Goal: Contribute content: Contribute content

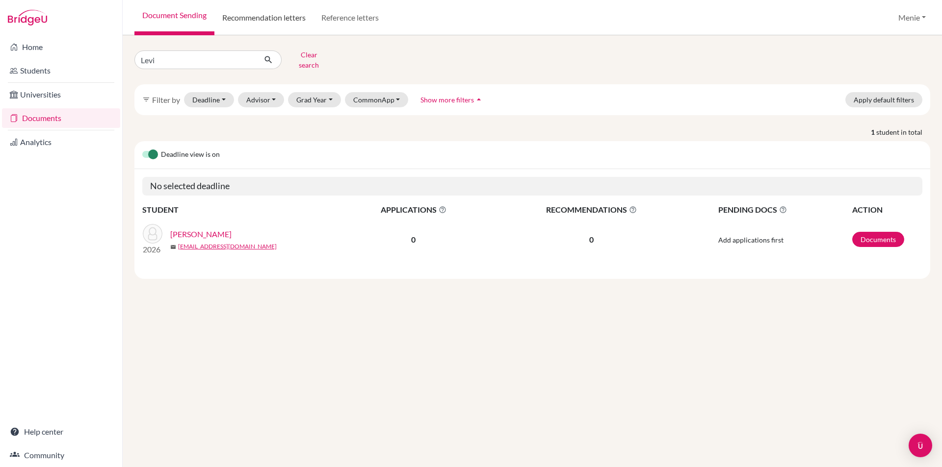
click at [297, 16] on link "Recommendation letters" at bounding box center [263, 17] width 99 height 35
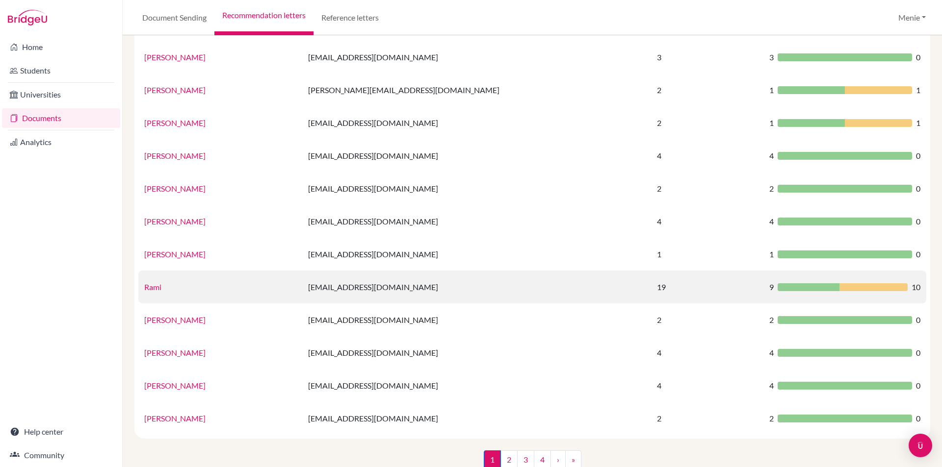
scroll to position [545, 0]
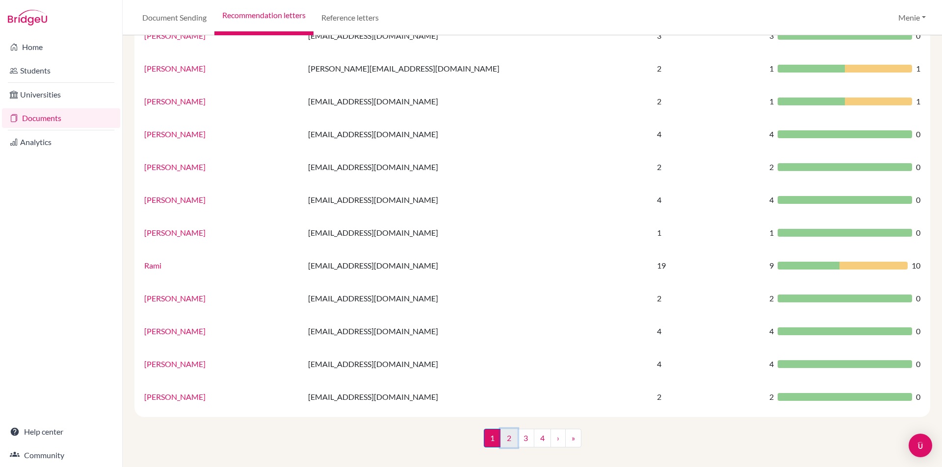
click at [503, 439] on link "2" at bounding box center [508, 438] width 17 height 19
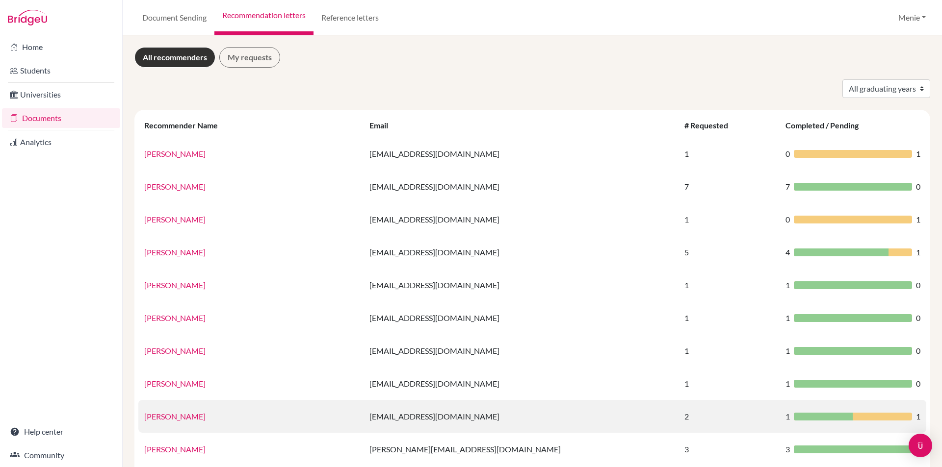
click at [177, 415] on link "Ms Justine Lawton" at bounding box center [174, 416] width 61 height 9
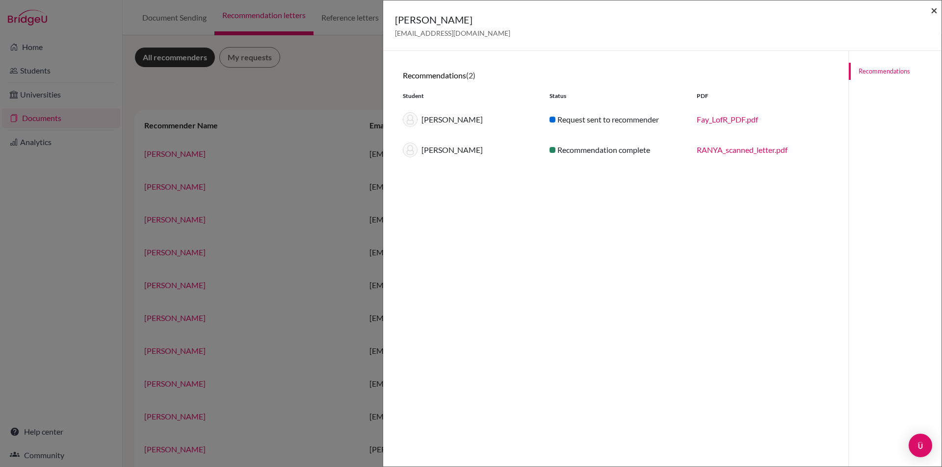
click at [933, 11] on span "×" at bounding box center [933, 10] width 7 height 14
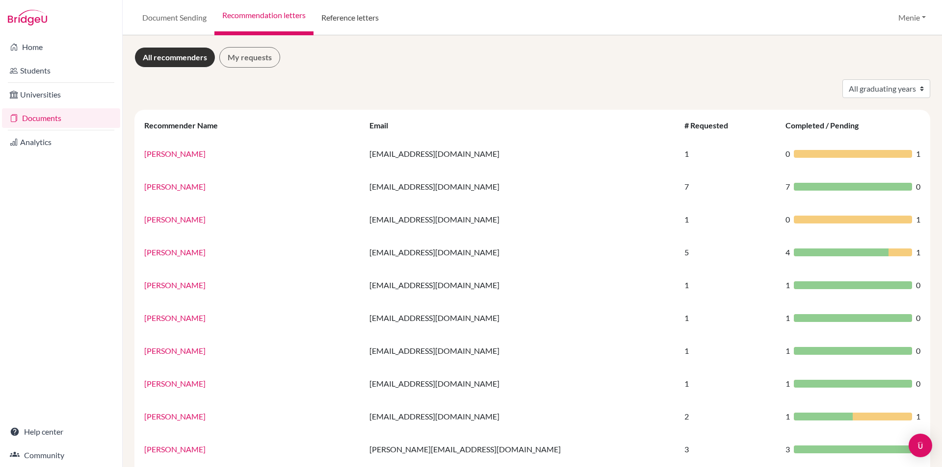
click at [354, 20] on link "Reference letters" at bounding box center [349, 17] width 73 height 35
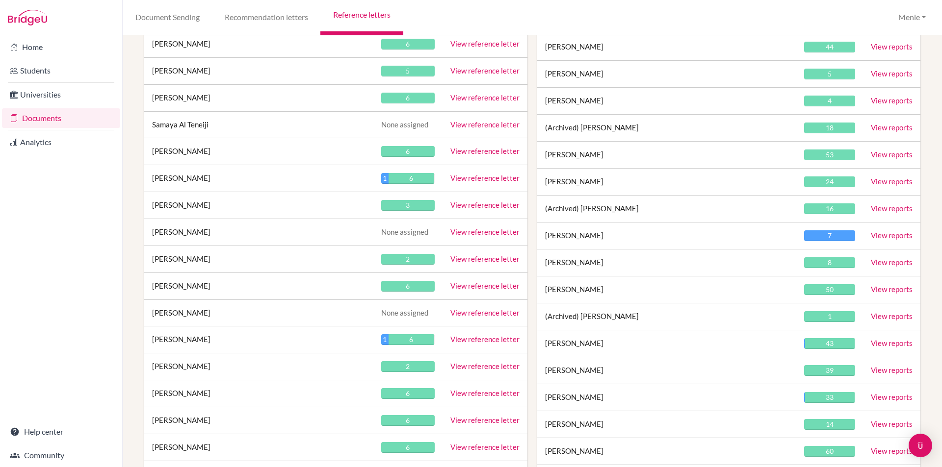
scroll to position [1472, 0]
click at [878, 369] on link "View reports" at bounding box center [892, 369] width 42 height 9
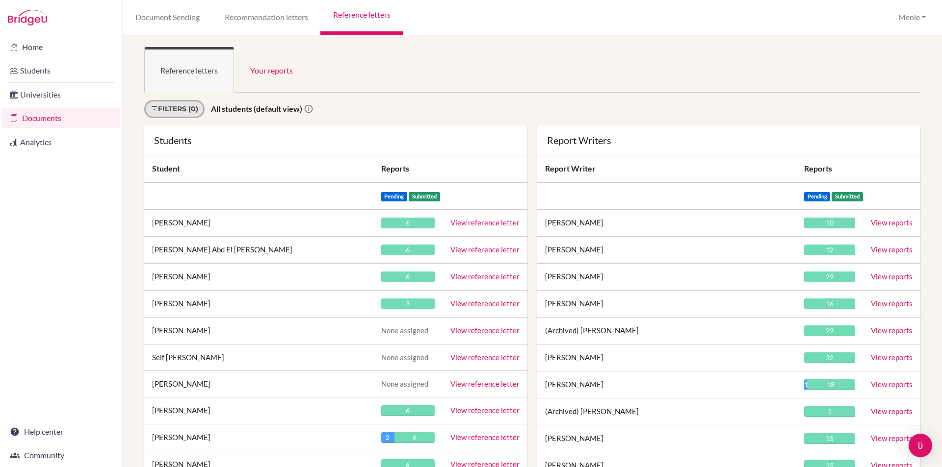
click at [183, 106] on link "Filters (0)" at bounding box center [174, 109] width 60 height 18
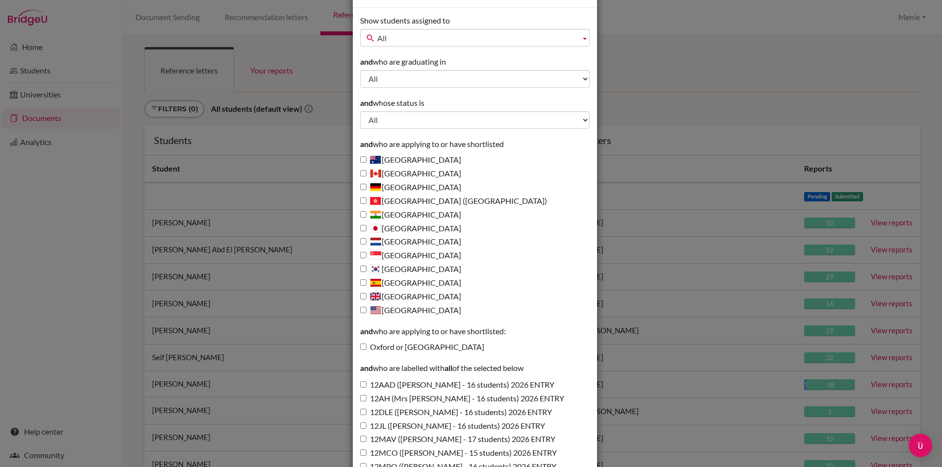
scroll to position [98, 0]
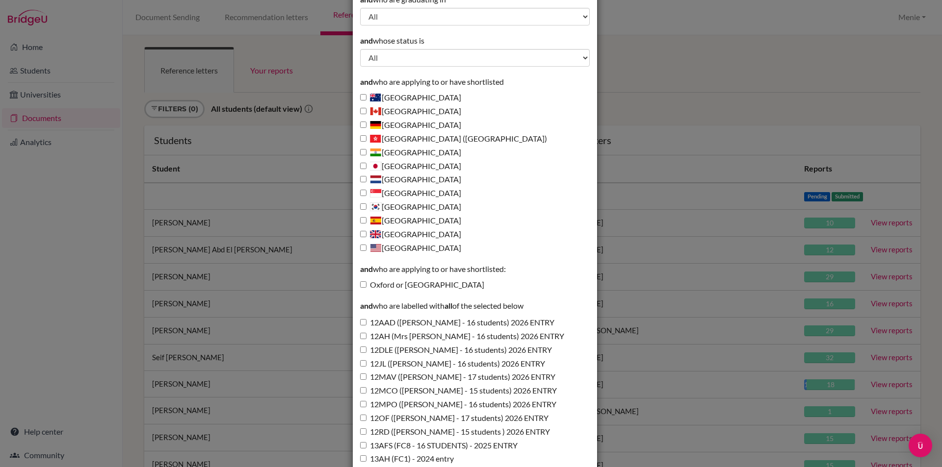
click at [387, 365] on label "12JL (Miss Lawton - 16 students) 2026 ENTRY" at bounding box center [452, 364] width 185 height 11
click at [366, 365] on input "12JL (Miss Lawton - 16 students) 2026 ENTRY" at bounding box center [363, 364] width 6 height 6
checkbox input "true"
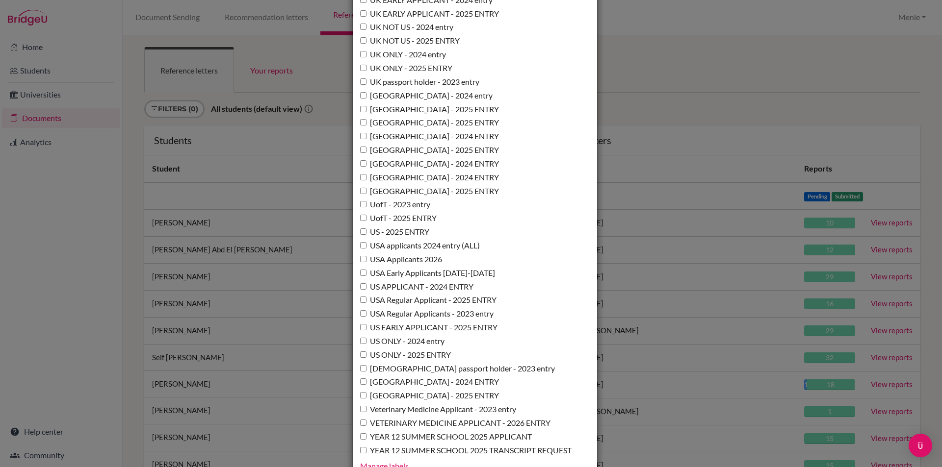
scroll to position [7103, 0]
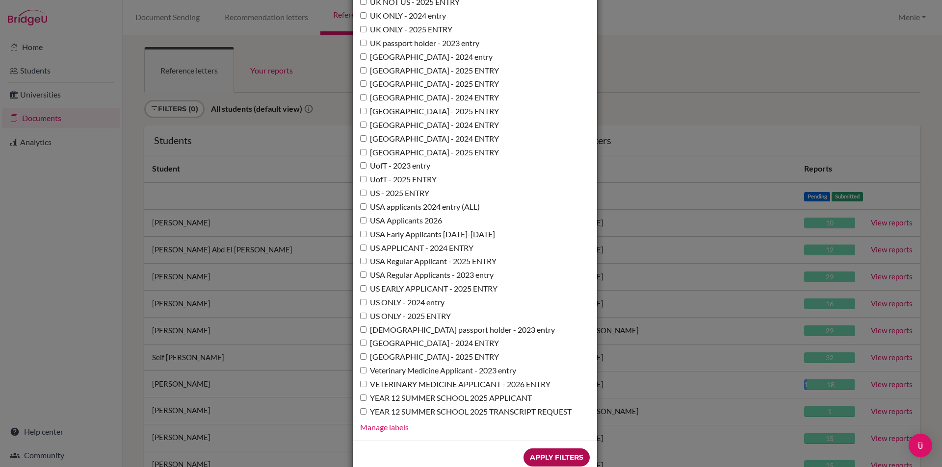
click at [537, 449] on input "Apply Filters" at bounding box center [556, 458] width 66 height 18
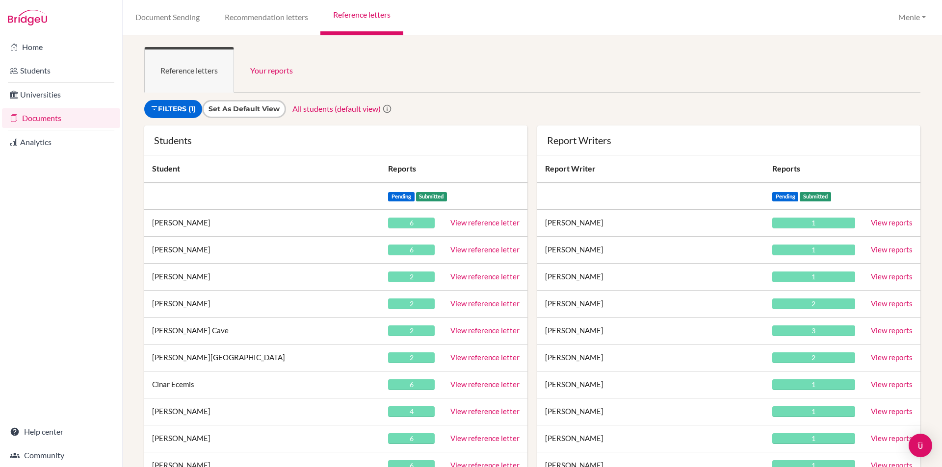
click at [460, 220] on link "View reference letter" at bounding box center [484, 222] width 69 height 9
click at [465, 251] on link "View reference letter" at bounding box center [484, 249] width 69 height 9
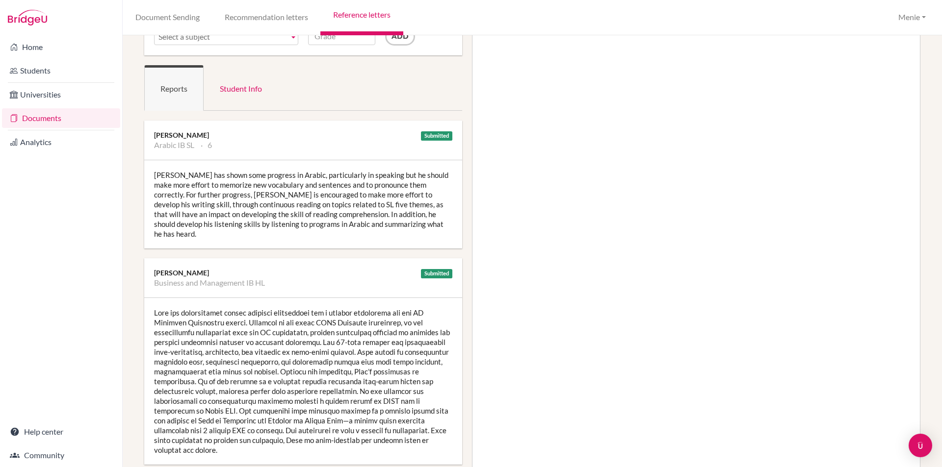
scroll to position [196, 0]
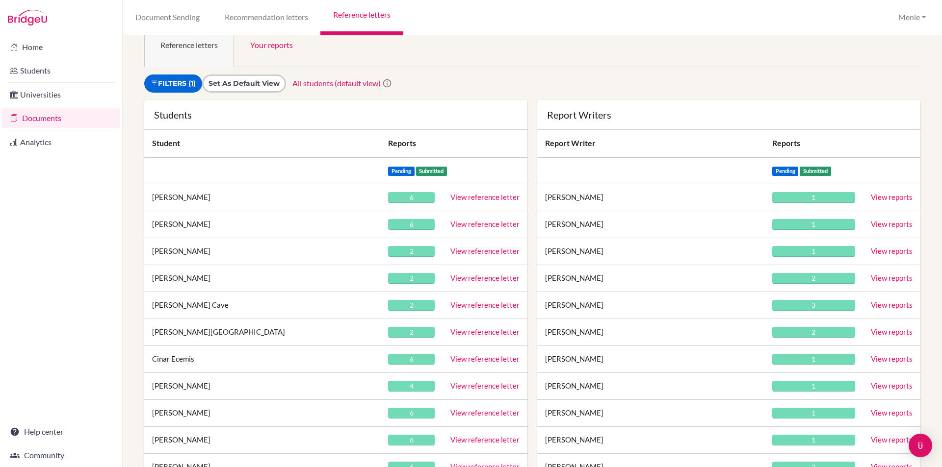
scroll to position [49, 0]
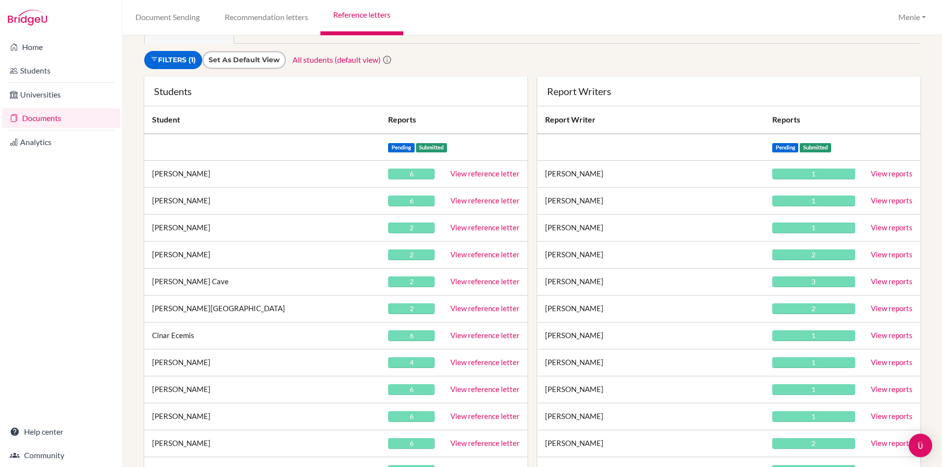
click at [474, 308] on link "View reference letter" at bounding box center [484, 308] width 69 height 9
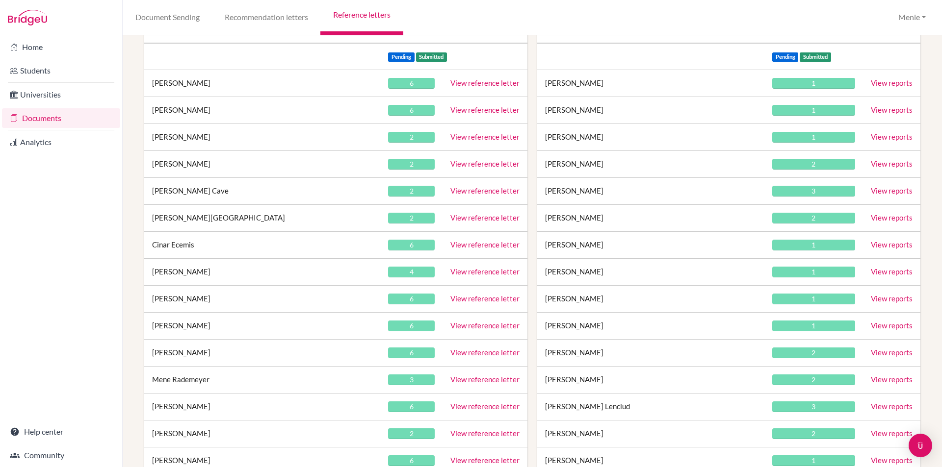
scroll to position [196, 0]
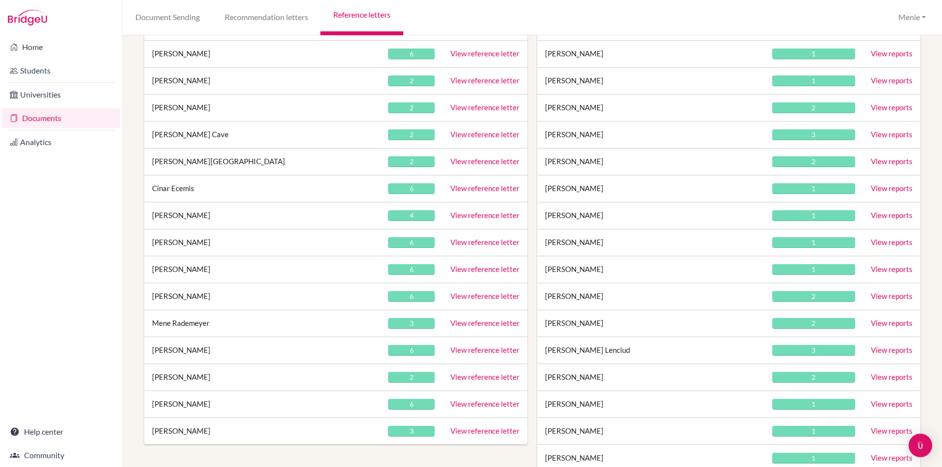
click at [462, 264] on td "View reference letter" at bounding box center [484, 270] width 85 height 27
click at [462, 269] on link "View reference letter" at bounding box center [484, 269] width 69 height 9
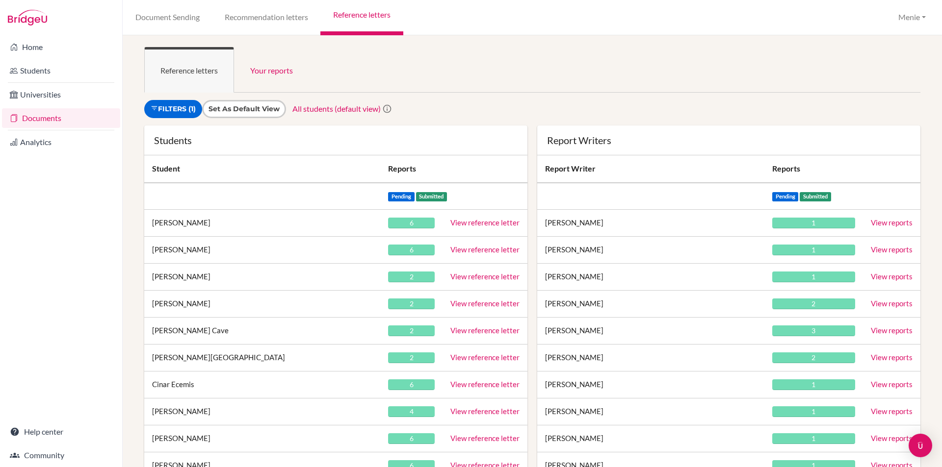
drag, startPoint x: 371, startPoint y: 73, endPoint x: 364, endPoint y: 71, distance: 7.3
click at [370, 73] on ul "Reference letters Your reports" at bounding box center [532, 70] width 776 height 46
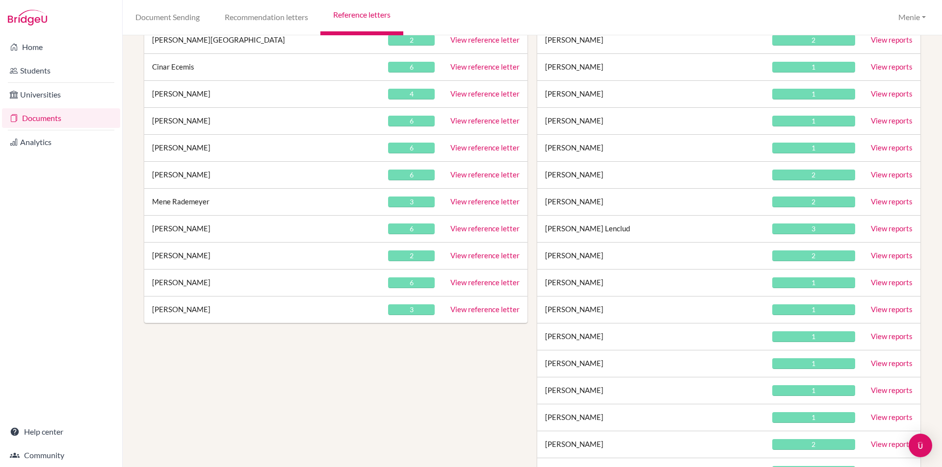
scroll to position [190, 0]
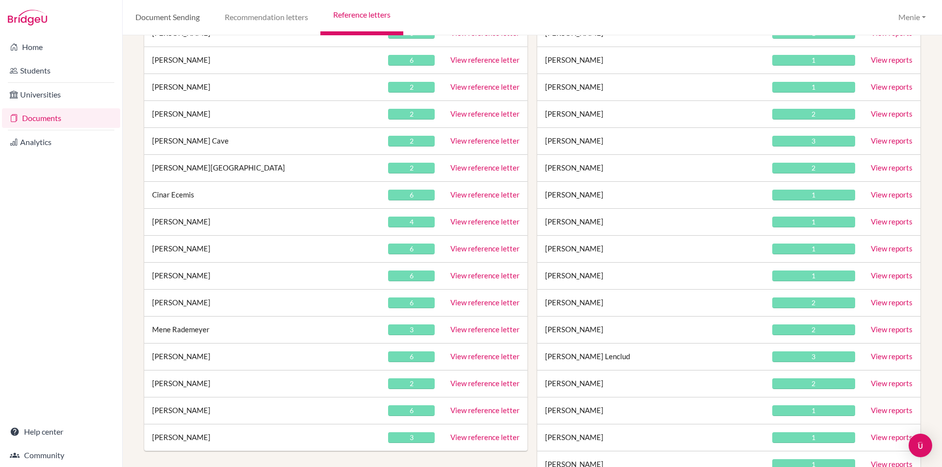
click at [186, 16] on link "Document Sending" at bounding box center [167, 17] width 89 height 35
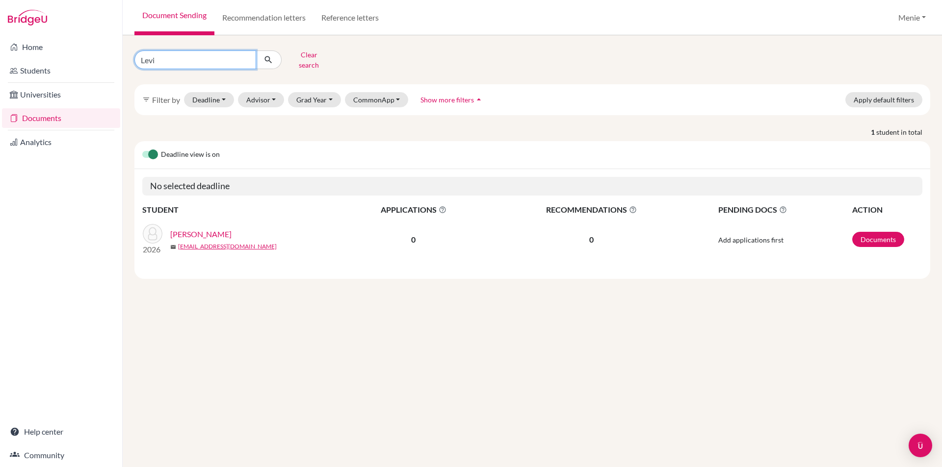
drag, startPoint x: 195, startPoint y: 49, endPoint x: 0, endPoint y: 73, distance: 196.7
click at [0, 61] on div "Home Students Universities Documents Analytics Help center Community Document S…" at bounding box center [471, 233] width 942 height 467
type input "H"
type input "Haoxuan"
click button "submit" at bounding box center [269, 60] width 26 height 19
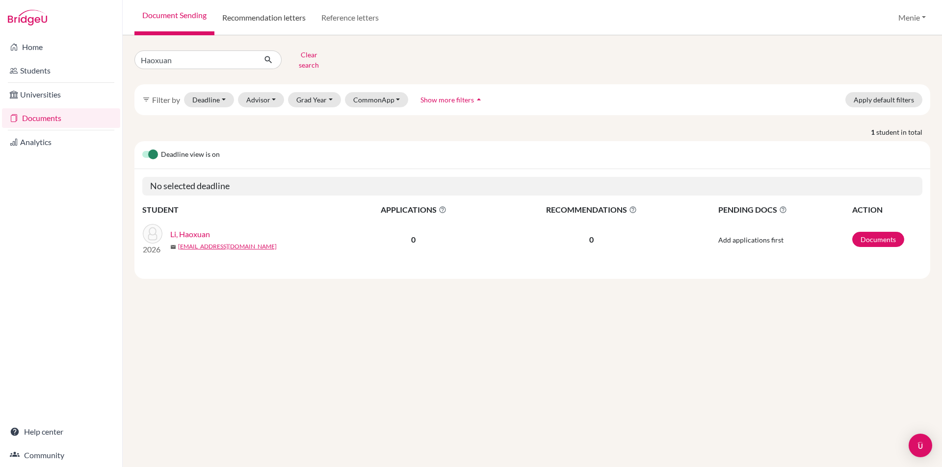
click at [257, 17] on link "Recommendation letters" at bounding box center [263, 17] width 99 height 35
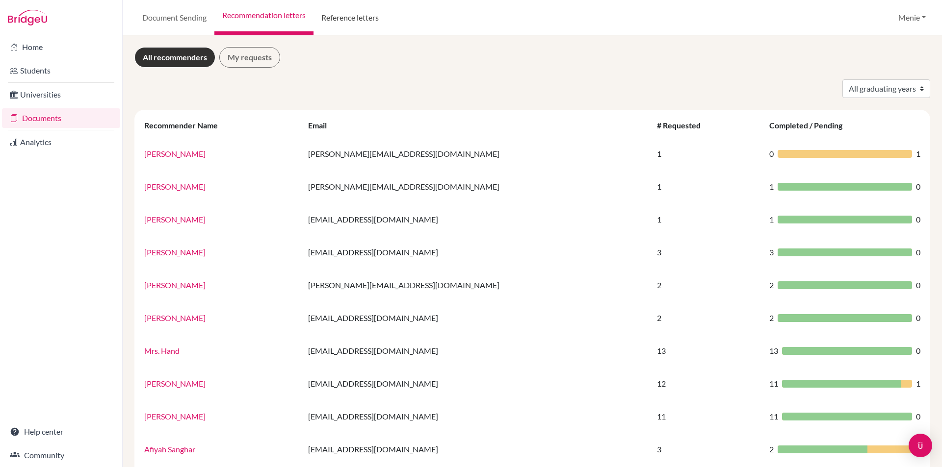
click at [349, 15] on link "Reference letters" at bounding box center [349, 17] width 73 height 35
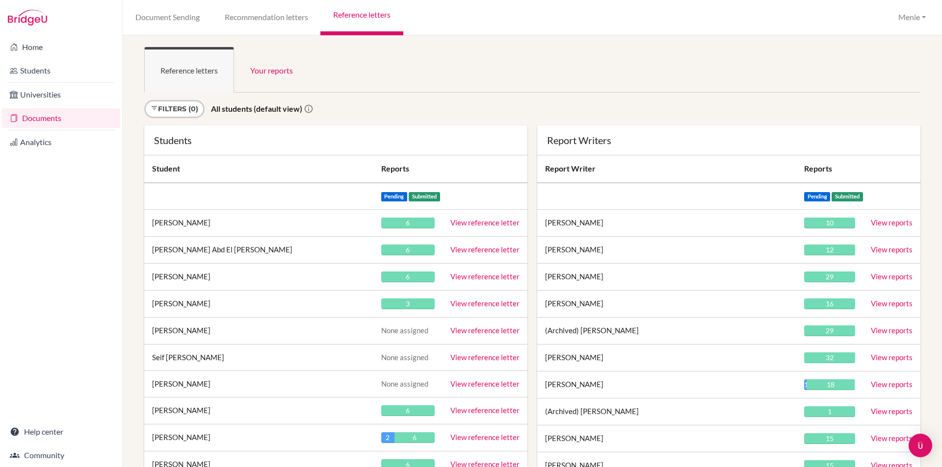
scroll to position [10999, 0]
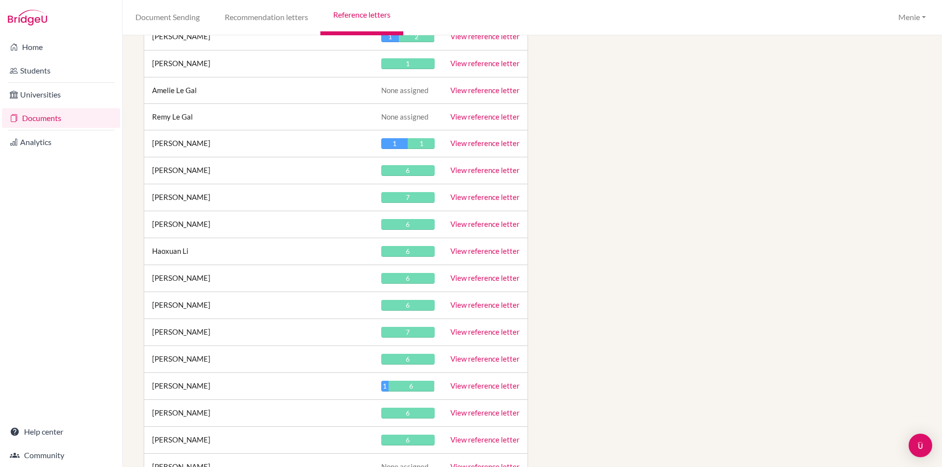
click at [492, 250] on link "View reference letter" at bounding box center [484, 251] width 69 height 9
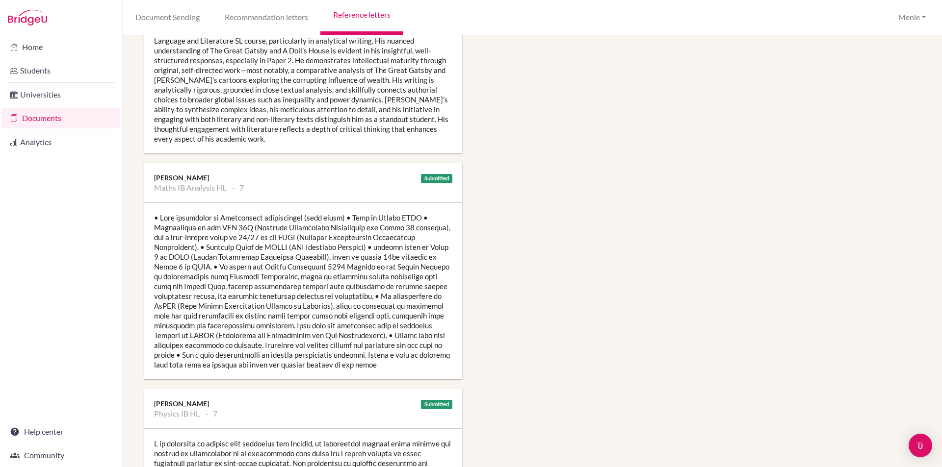
scroll to position [736, 0]
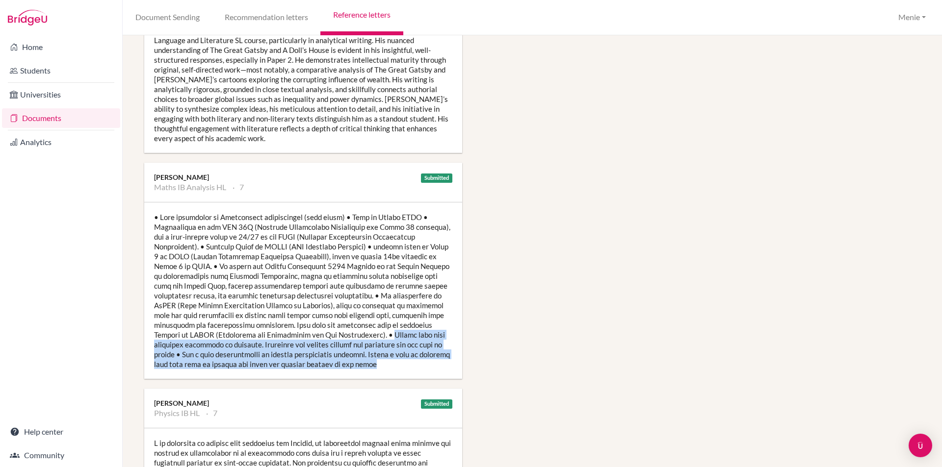
drag, startPoint x: 353, startPoint y: 331, endPoint x: 390, endPoint y: 362, distance: 48.0
click at [390, 362] on div at bounding box center [303, 291] width 318 height 177
copy div "Writes very well organised solutions to problems. Solutions are written clearly…"
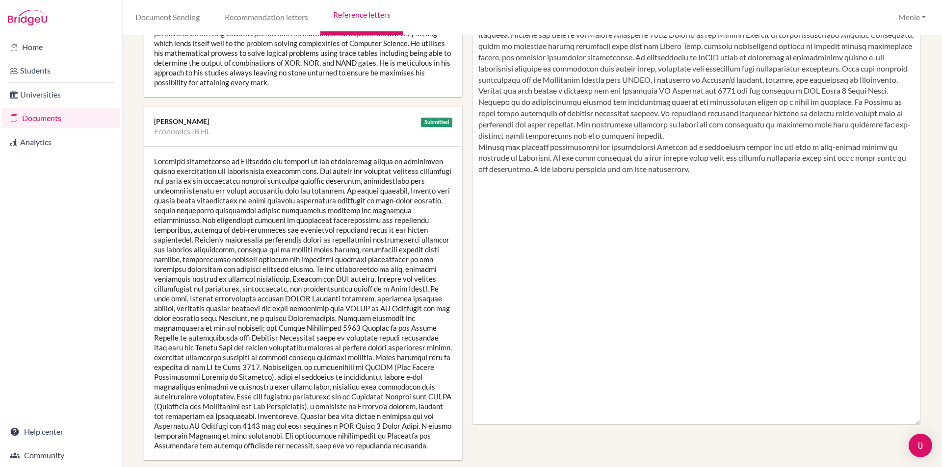
scroll to position [147, 0]
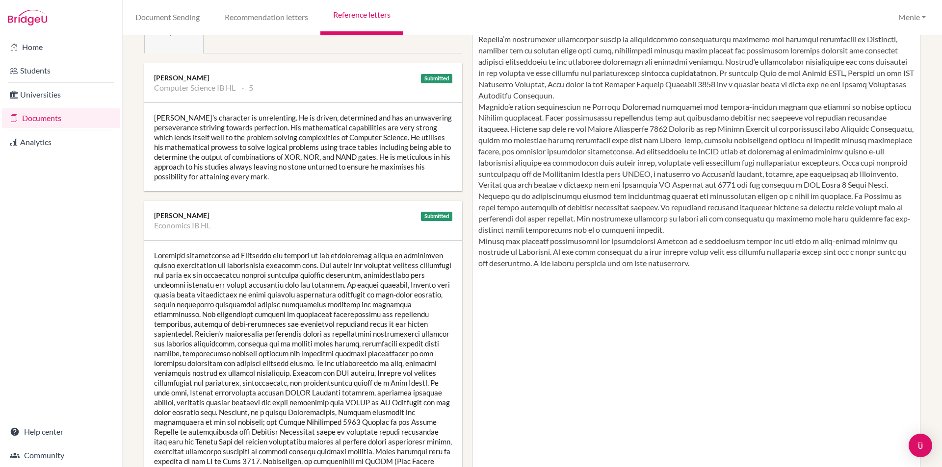
click at [156, 118] on div "Haoxuan’s character is unrelenting. He is driven, determined and has an unwaver…" at bounding box center [303, 147] width 318 height 88
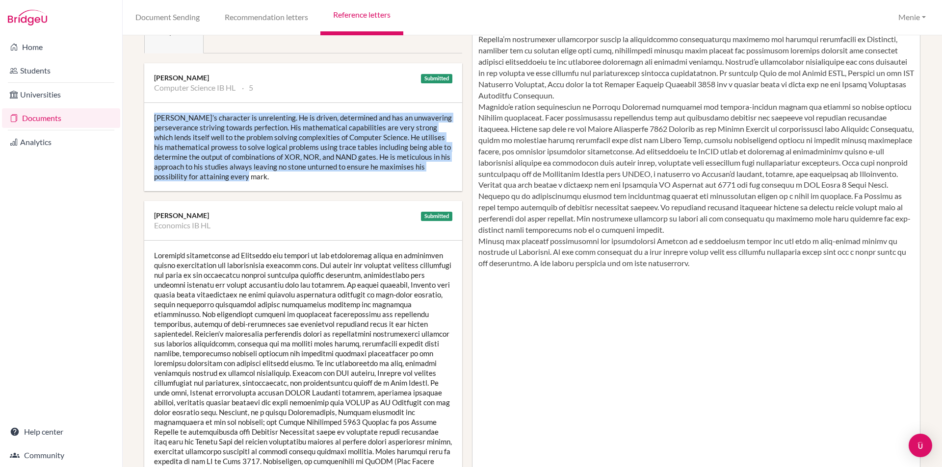
drag, startPoint x: 154, startPoint y: 117, endPoint x: 275, endPoint y: 178, distance: 135.3
click at [275, 178] on div "Haoxuan’s character is unrelenting. He is driven, determined and has an unwaver…" at bounding box center [303, 147] width 318 height 88
copy div "Haoxuan’s character is unrelenting. He is driven, determined and has an unwaver…"
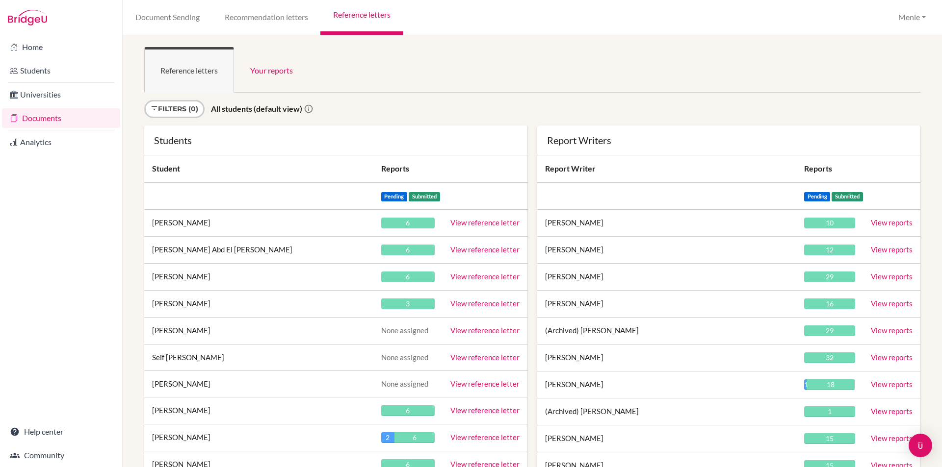
scroll to position [11107, 0]
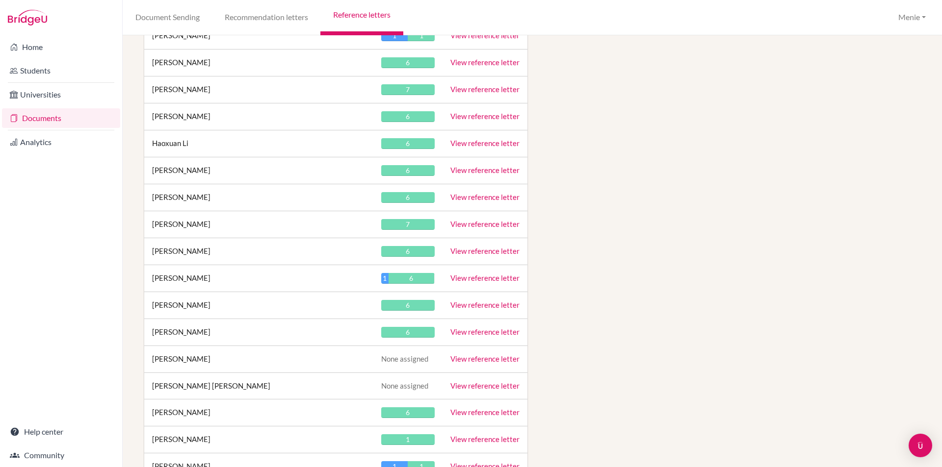
click at [477, 251] on link "View reference letter" at bounding box center [484, 251] width 69 height 9
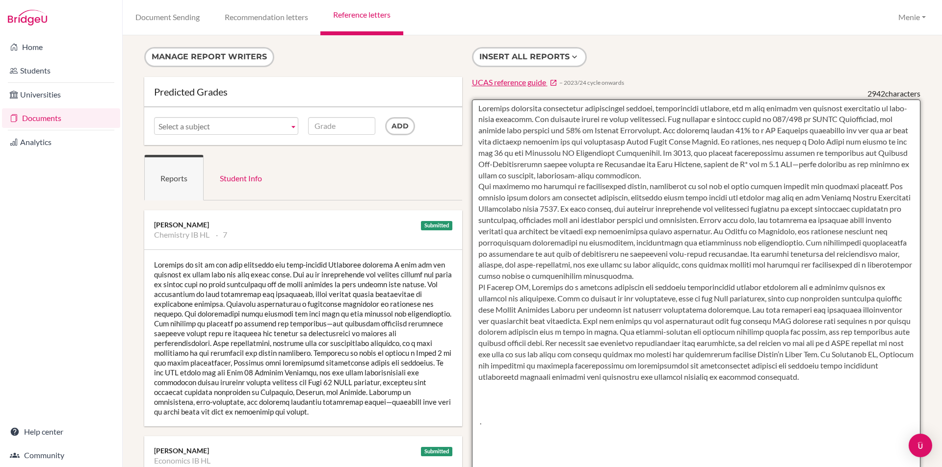
click at [697, 178] on textarea at bounding box center [696, 383] width 449 height 567
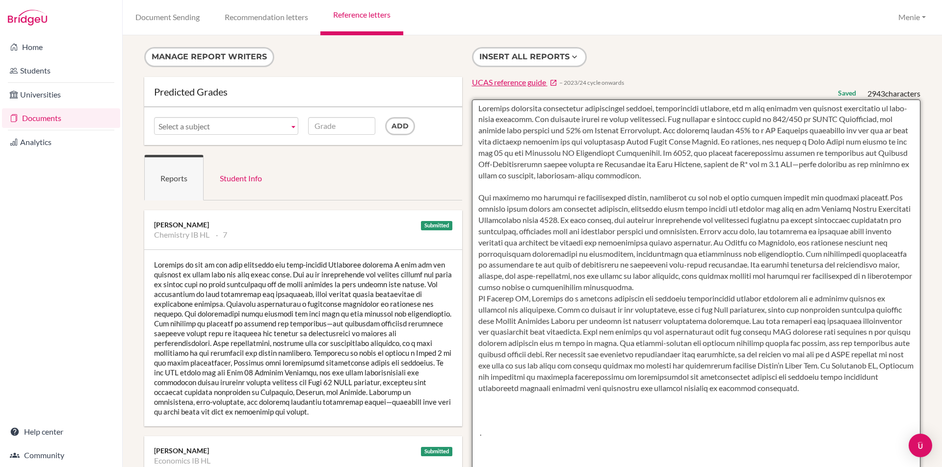
click at [627, 286] on textarea at bounding box center [696, 383] width 449 height 567
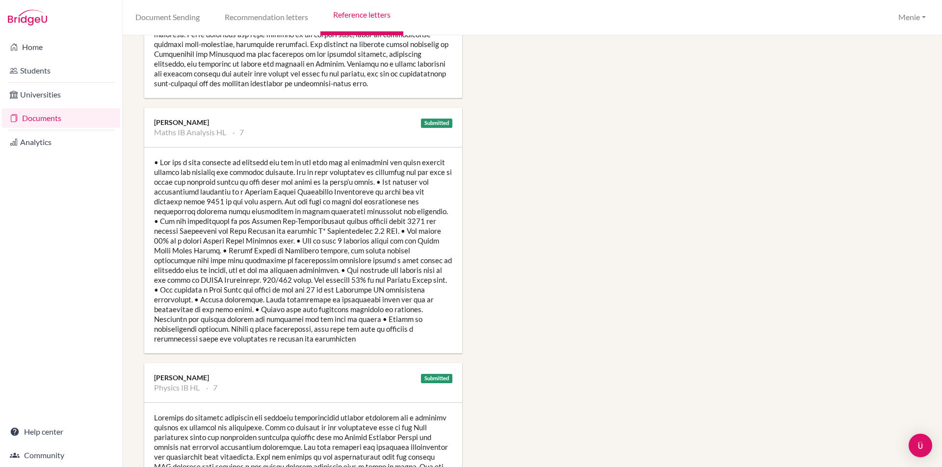
scroll to position [785, 0]
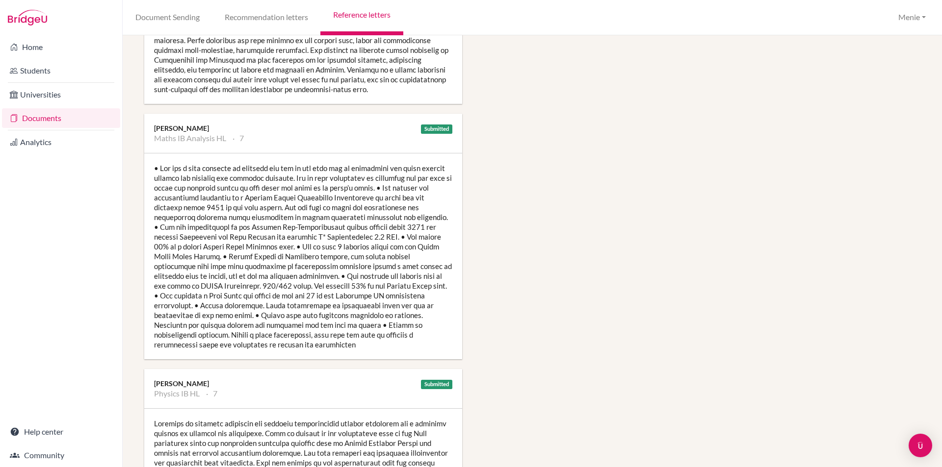
type textarea "Loremips dolorsita consectetur adipiscingel seddoei, temporincidi utlabore, etd…"
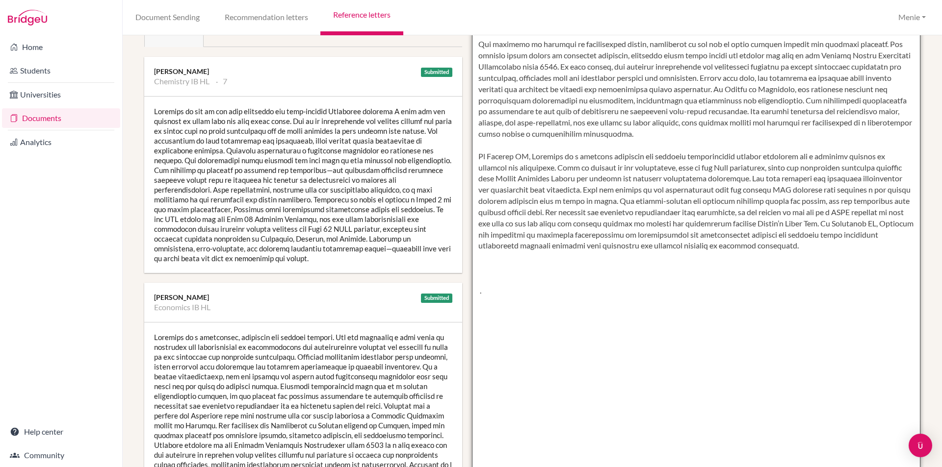
scroll to position [0, 0]
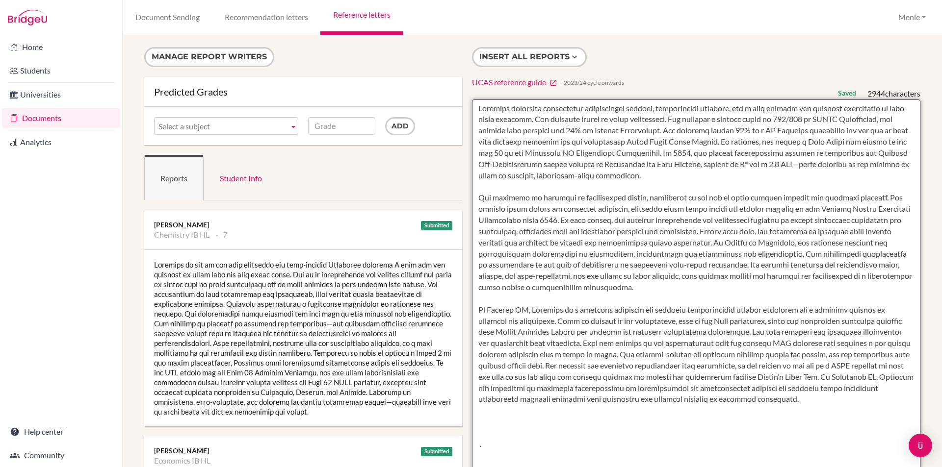
drag, startPoint x: 664, startPoint y: 177, endPoint x: 693, endPoint y: 185, distance: 30.5
click at [667, 177] on textarea at bounding box center [696, 383] width 449 height 567
drag, startPoint x: 477, startPoint y: 107, endPoint x: 676, endPoint y: 267, distance: 256.1
click at [877, 407] on textarea at bounding box center [696, 383] width 449 height 567
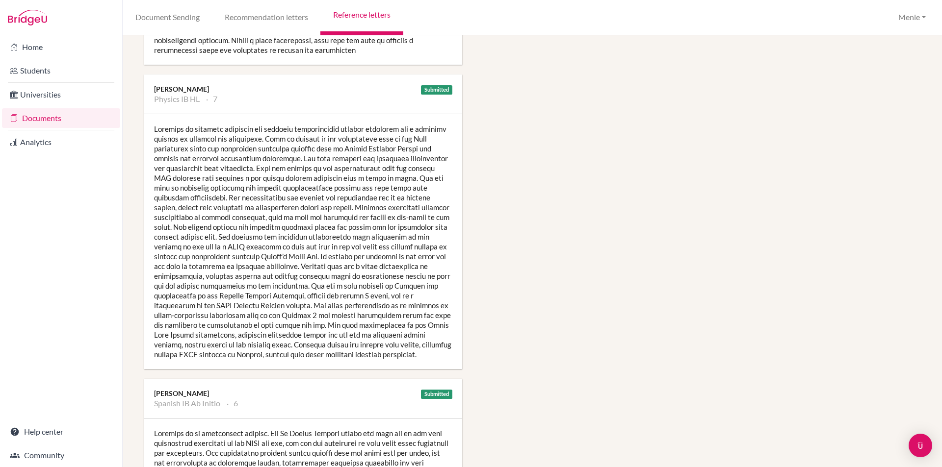
scroll to position [1079, 0]
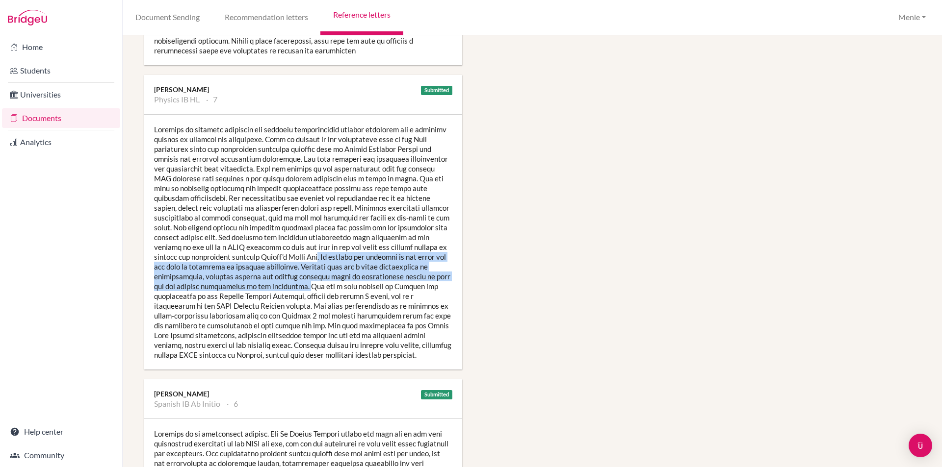
drag, startPoint x: 405, startPoint y: 258, endPoint x: 388, endPoint y: 282, distance: 29.1
click at [391, 282] on div at bounding box center [303, 242] width 318 height 255
copy div ". By finding the gradient of her graph she was able to determine an accurate co…"
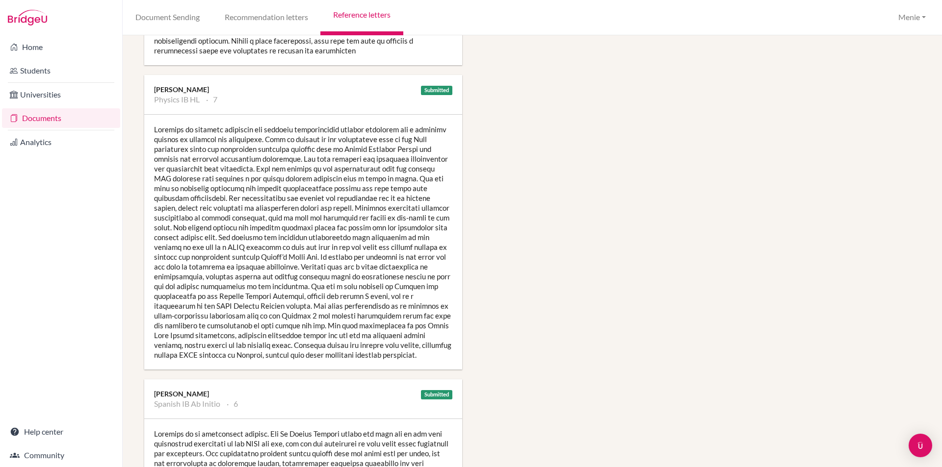
drag, startPoint x: 285, startPoint y: 201, endPoint x: 293, endPoint y: 202, distance: 7.9
click at [287, 200] on div at bounding box center [303, 242] width 318 height 255
click at [159, 131] on div at bounding box center [303, 242] width 318 height 255
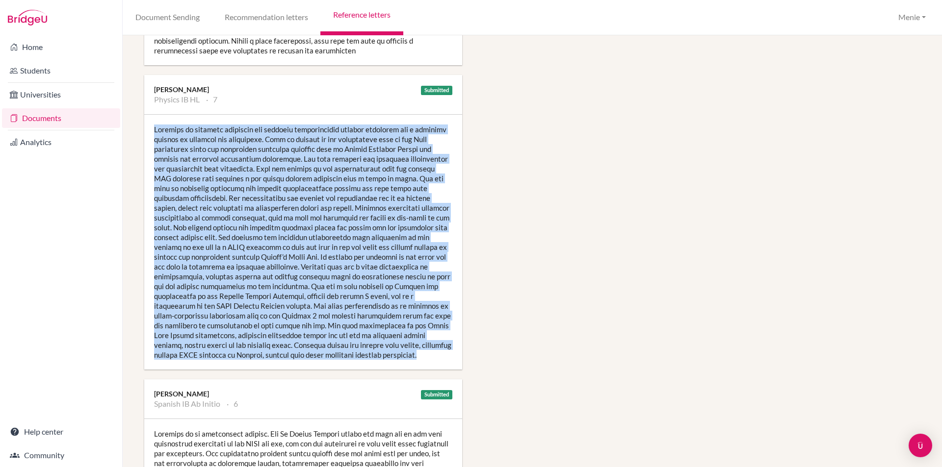
drag, startPoint x: 155, startPoint y: 128, endPoint x: 267, endPoint y: 261, distance: 174.7
click at [437, 364] on div at bounding box center [303, 242] width 318 height 255
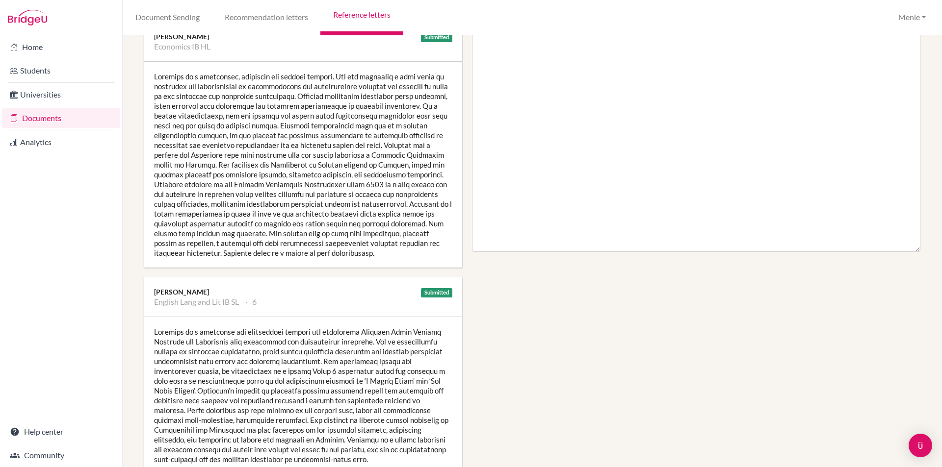
scroll to position [294, 0]
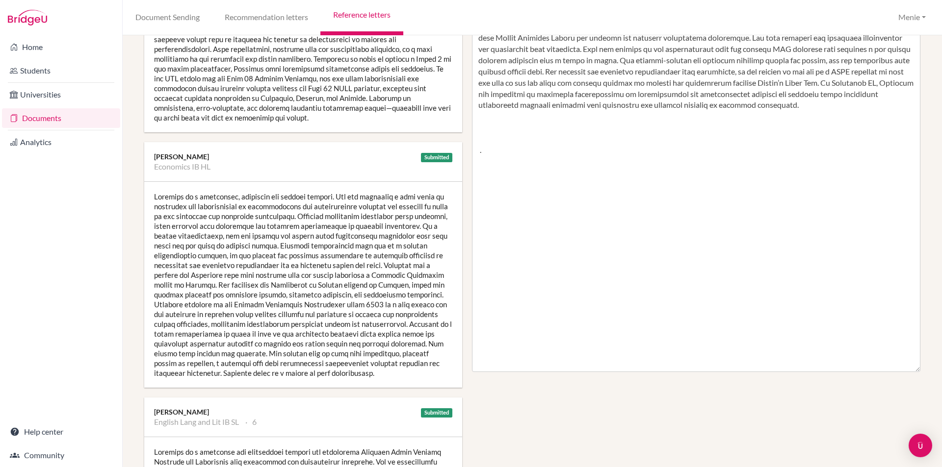
drag, startPoint x: 259, startPoint y: 227, endPoint x: 269, endPoint y: 226, distance: 9.8
click at [260, 227] on div at bounding box center [303, 285] width 318 height 206
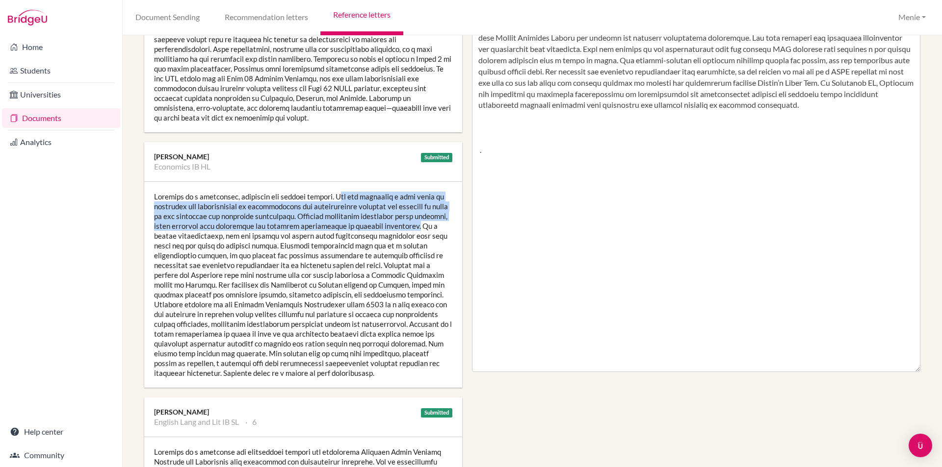
drag, startPoint x: 338, startPoint y: 194, endPoint x: 415, endPoint y: 220, distance: 81.6
click at [440, 228] on div at bounding box center [303, 285] width 318 height 206
drag, startPoint x: 414, startPoint y: 219, endPoint x: 360, endPoint y: 207, distance: 55.6
click at [413, 219] on div at bounding box center [303, 285] width 318 height 206
click at [342, 195] on div at bounding box center [303, 285] width 318 height 206
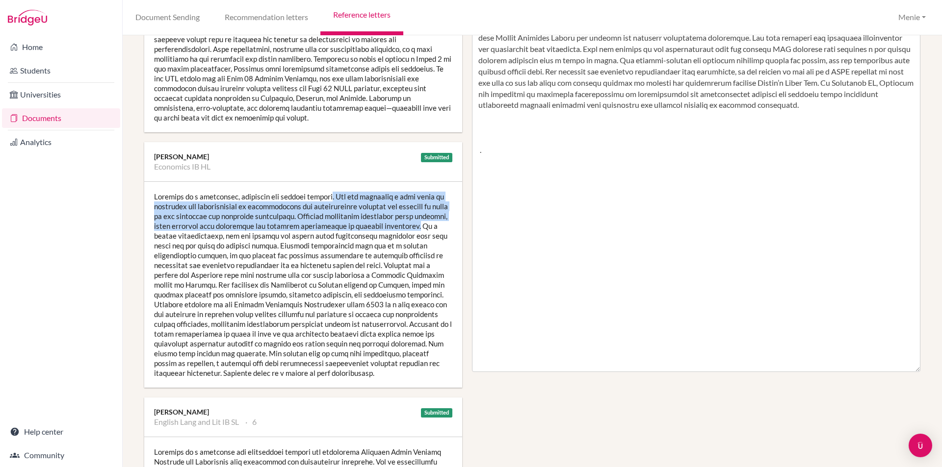
drag, startPoint x: 333, startPoint y: 195, endPoint x: 392, endPoint y: 218, distance: 63.5
click at [444, 229] on div at bounding box center [303, 285] width 318 height 206
copy div ". She has developed a high level of knowledge and understanding of microeconomi…"
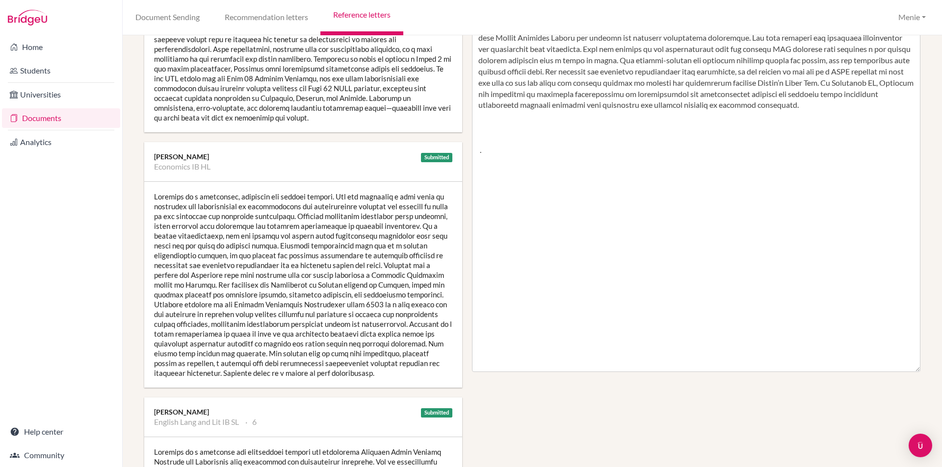
click at [292, 284] on div at bounding box center [303, 285] width 318 height 206
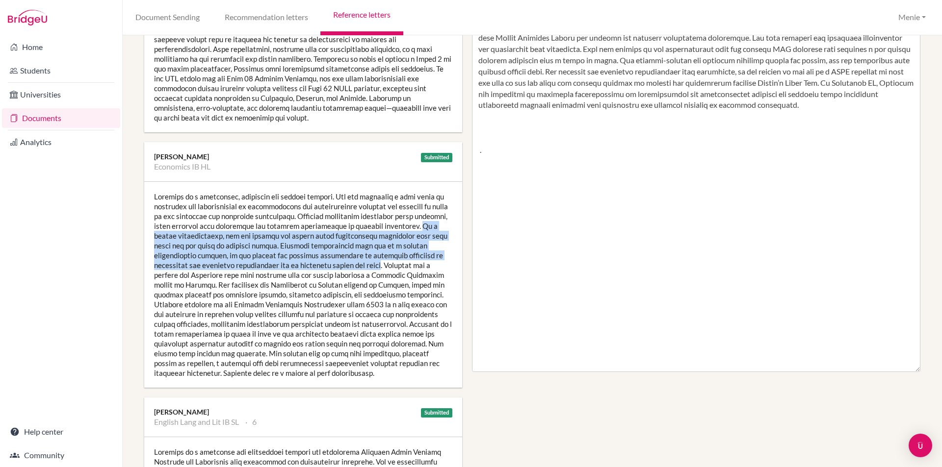
drag, startPoint x: 155, startPoint y: 233, endPoint x: 391, endPoint y: 265, distance: 238.5
click at [391, 265] on div at bounding box center [303, 285] width 318 height 206
copy div "As a strong mathematician, she has grasped the higher level quantitative techni…"
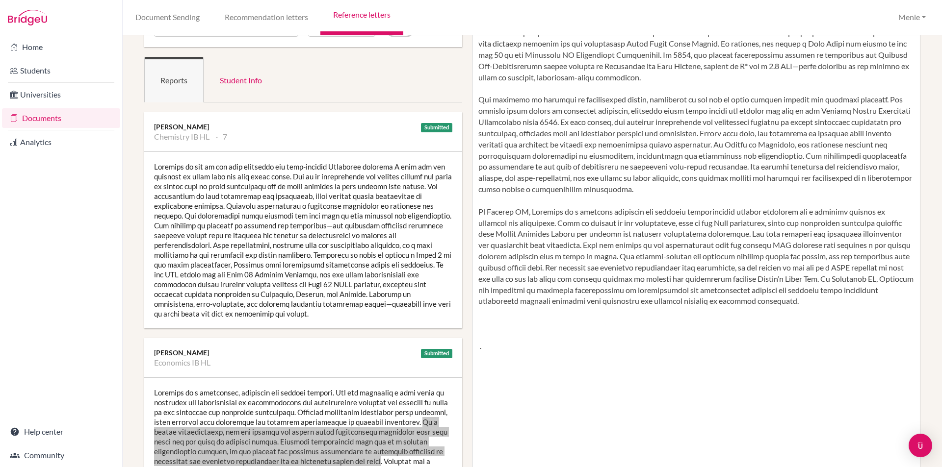
scroll to position [0, 0]
